Goal: Information Seeking & Learning: Learn about a topic

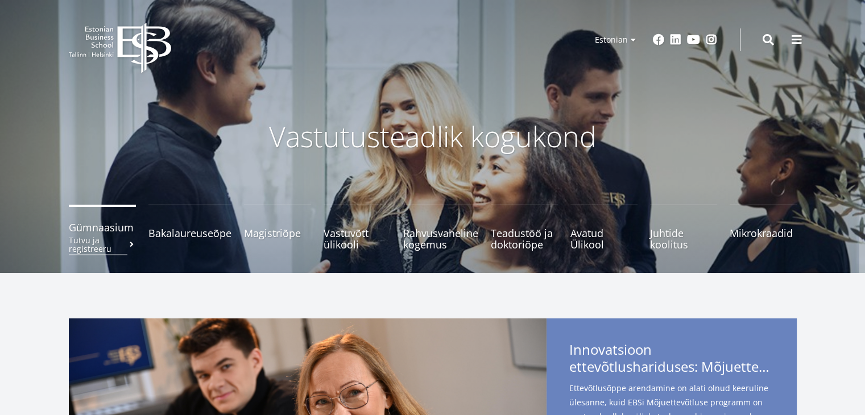
click at [104, 244] on small "Tutvu ja registreeru" at bounding box center [102, 244] width 67 height 17
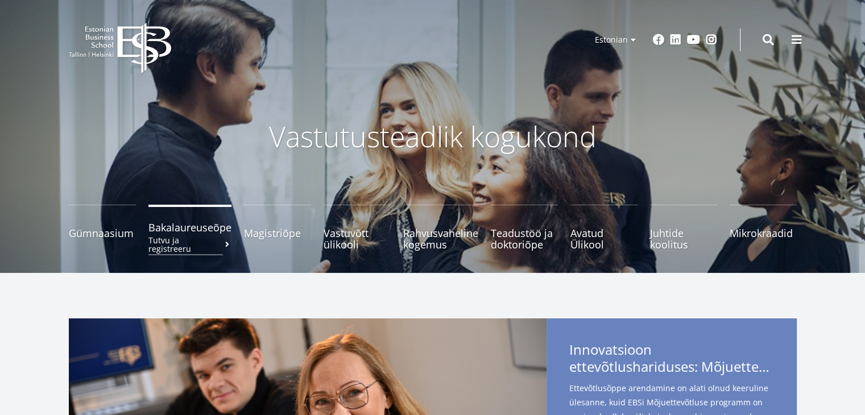
click at [202, 232] on span "Bakalaureuseõpe Tutvu ja registreeru" at bounding box center [189, 227] width 83 height 11
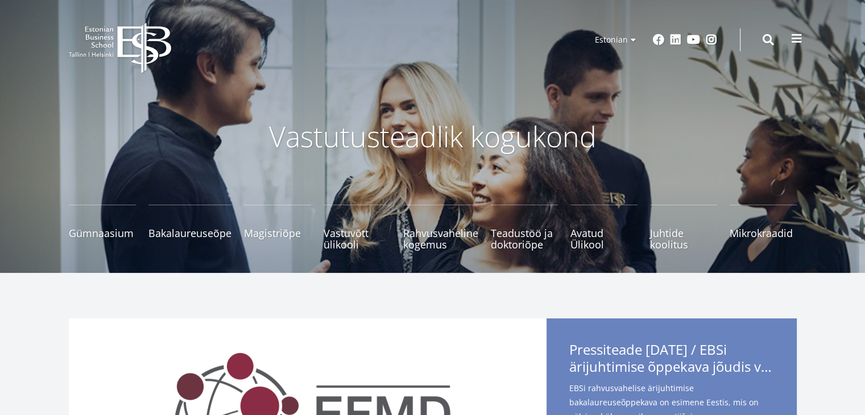
click at [795, 42] on span at bounding box center [796, 38] width 11 height 11
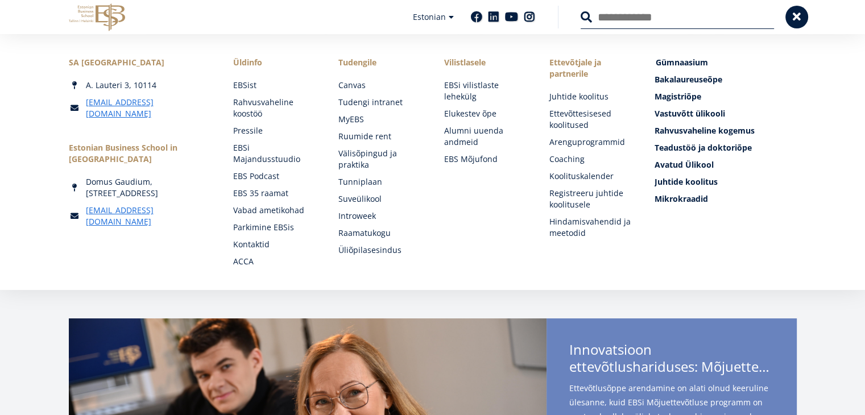
click at [673, 64] on span "Gümnaasium Tutvu ja registreeru" at bounding box center [681, 62] width 52 height 11
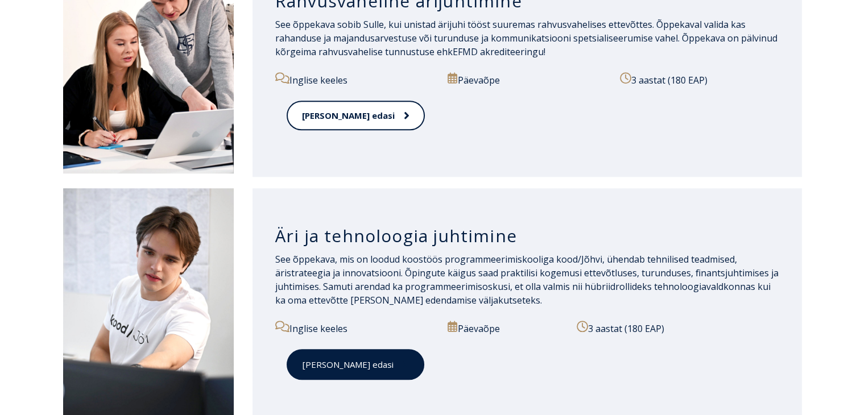
scroll to position [1137, 0]
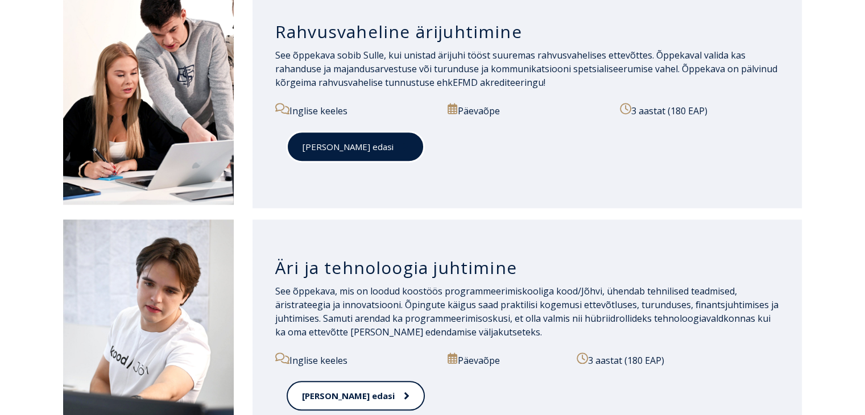
click at [339, 156] on link "[PERSON_NAME] edasi" at bounding box center [355, 146] width 138 height 31
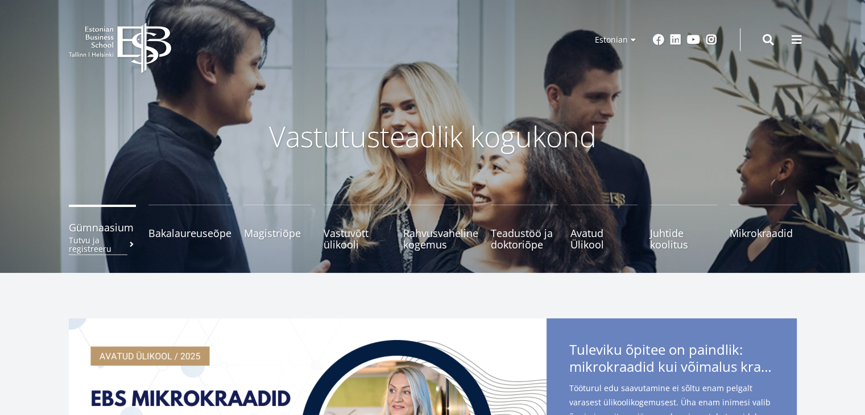
click at [72, 240] on small "Tutvu ja registreeru" at bounding box center [102, 244] width 67 height 17
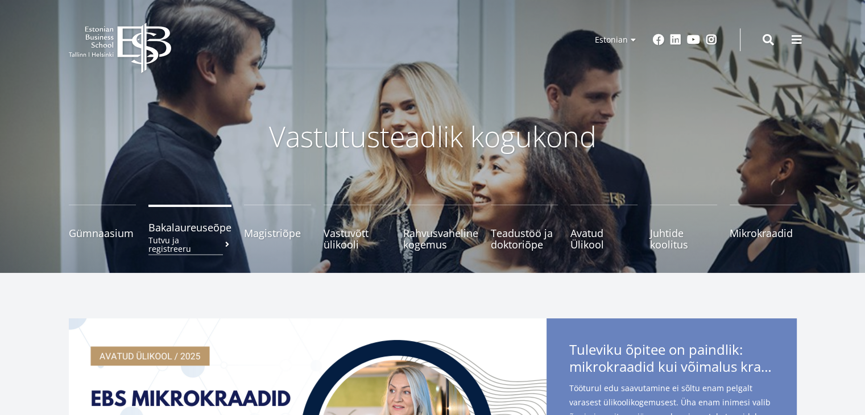
click at [163, 236] on small "Tutvu ja registreeru" at bounding box center [189, 244] width 83 height 17
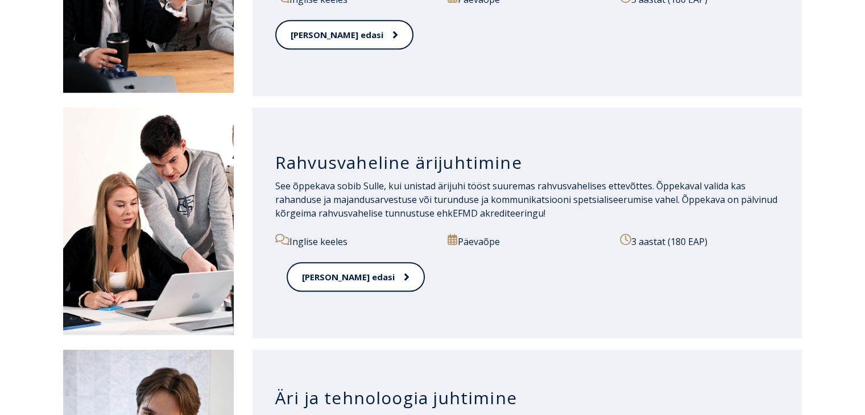
scroll to position [1023, 0]
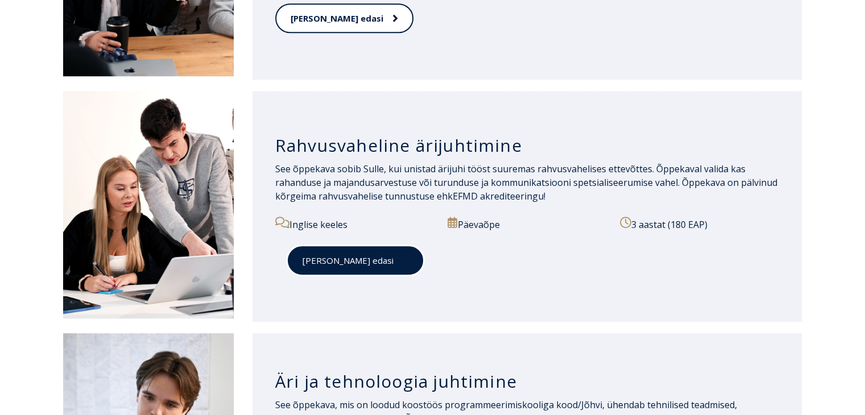
click at [359, 263] on link "[PERSON_NAME] edasi" at bounding box center [355, 260] width 138 height 31
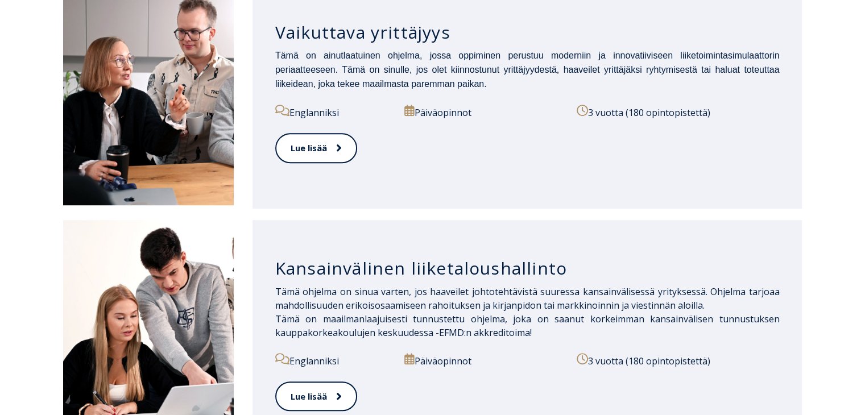
scroll to position [796, 0]
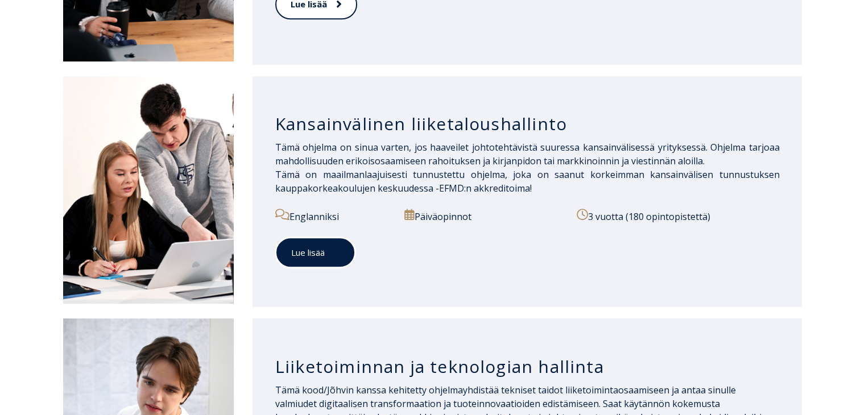
click at [315, 251] on font "Lue lisää" at bounding box center [308, 252] width 34 height 11
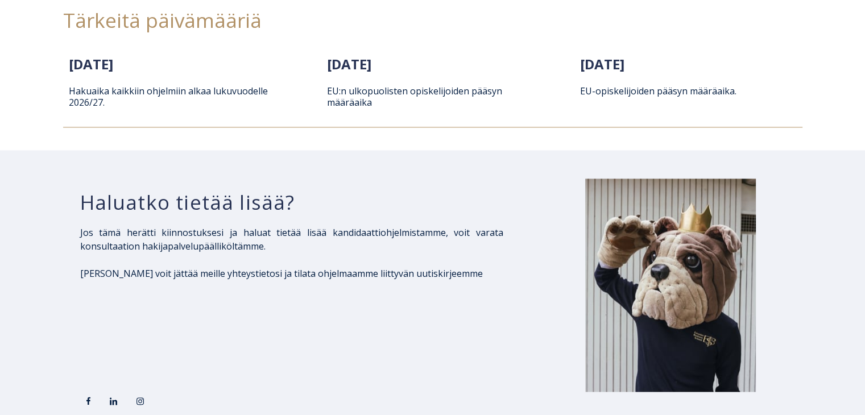
scroll to position [1705, 0]
